Goal: Transaction & Acquisition: Obtain resource

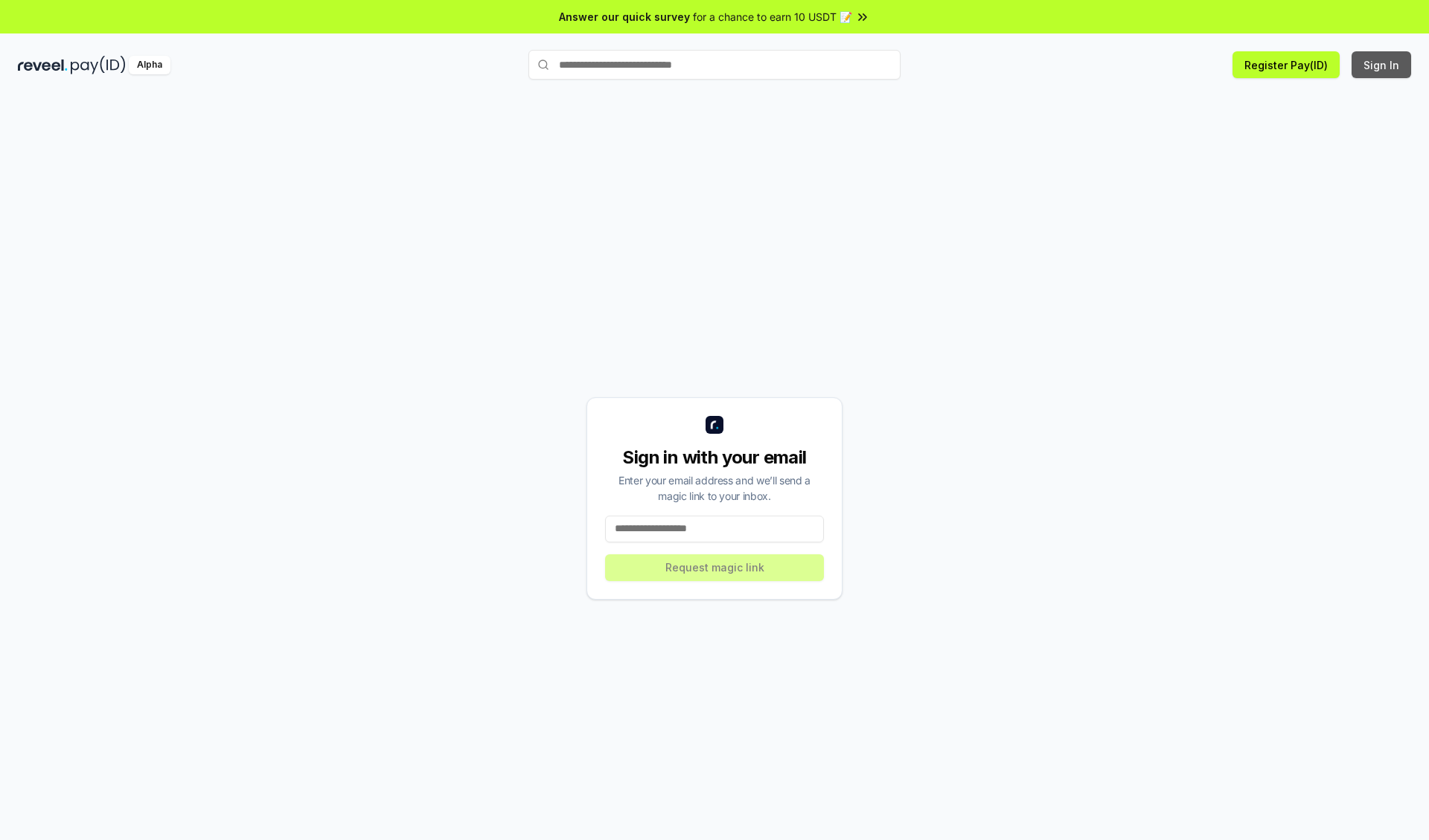
click at [1382, 65] on button "Sign In" at bounding box center [1381, 64] width 59 height 27
type input "**********"
click at [714, 567] on button "Request magic link" at bounding box center [714, 567] width 218 height 27
